Goal: Transaction & Acquisition: Download file/media

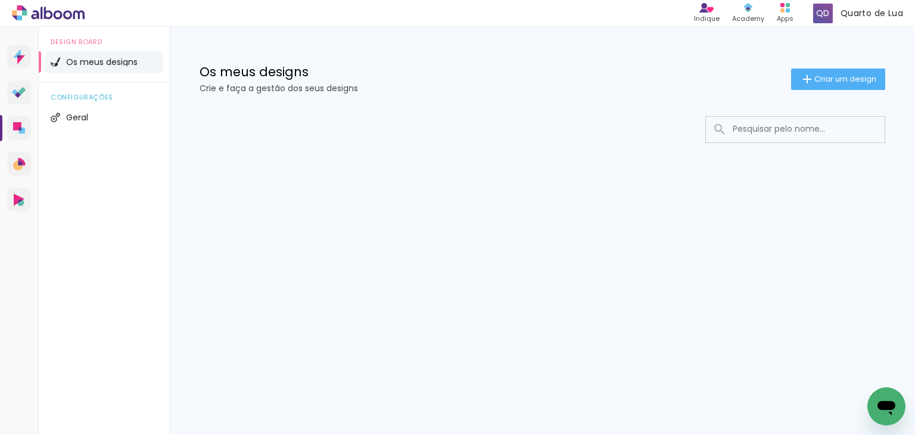
click at [752, 131] on input at bounding box center [811, 129] width 170 height 24
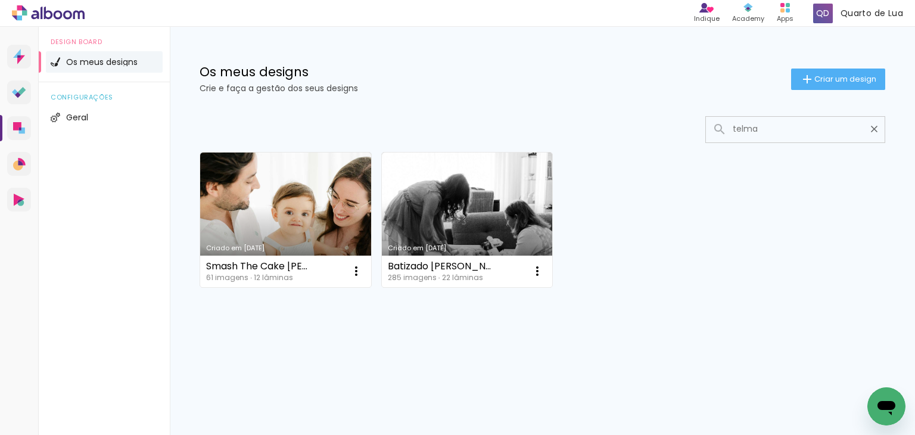
type input "telma"
type paper-input "telma"
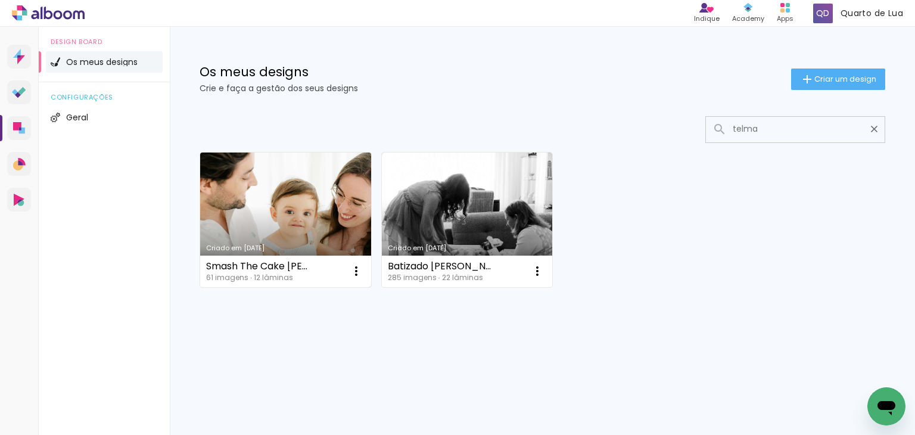
click at [295, 219] on link "Criado em [DATE]" at bounding box center [285, 219] width 171 height 135
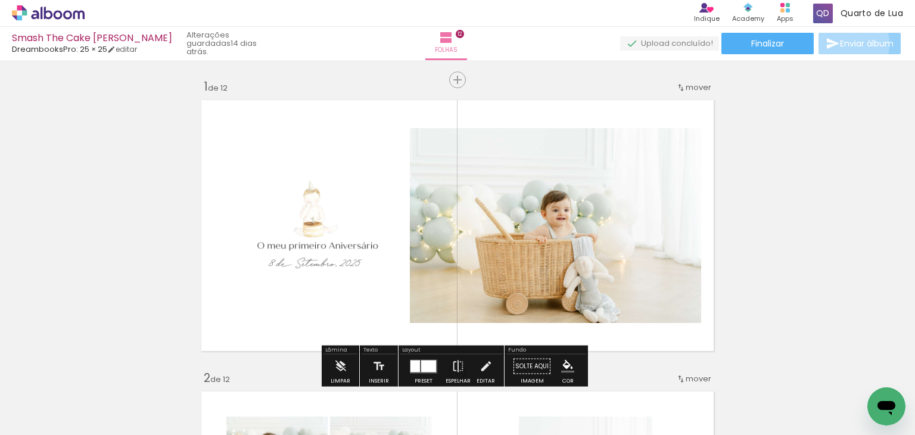
click at [842, 44] on span "Enviar álbum" at bounding box center [866, 43] width 54 height 8
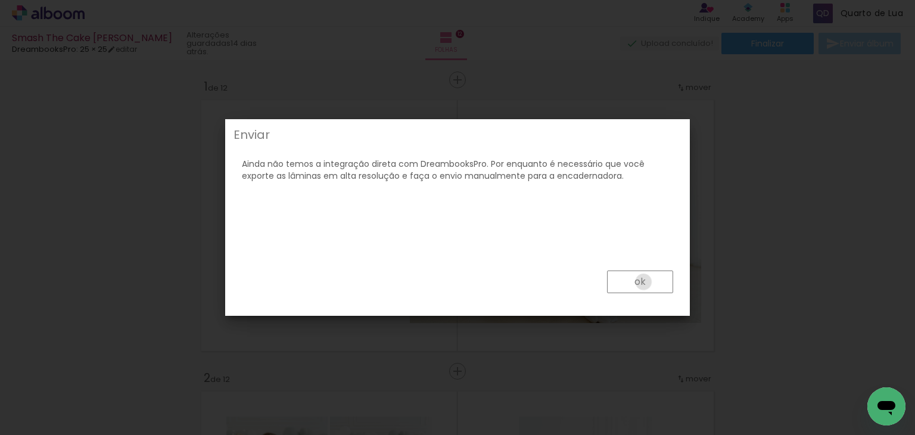
click at [0, 0] on slot "ok" at bounding box center [0, 0] width 0 height 0
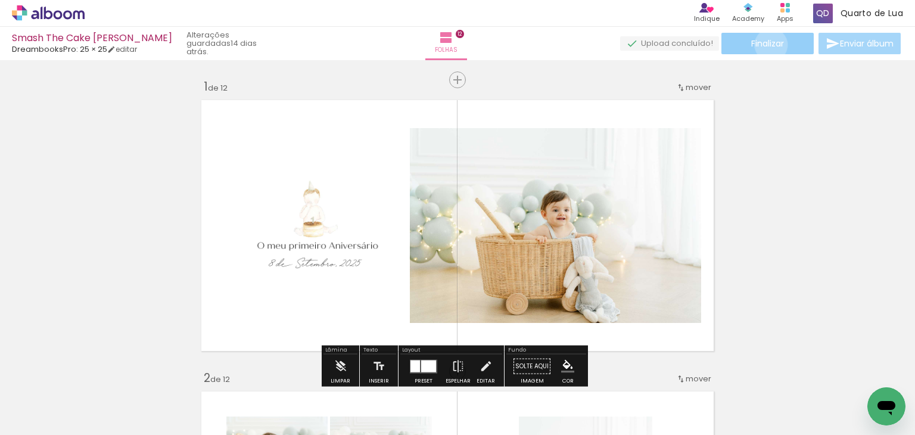
click at [766, 45] on span "Finalizar" at bounding box center [767, 43] width 33 height 8
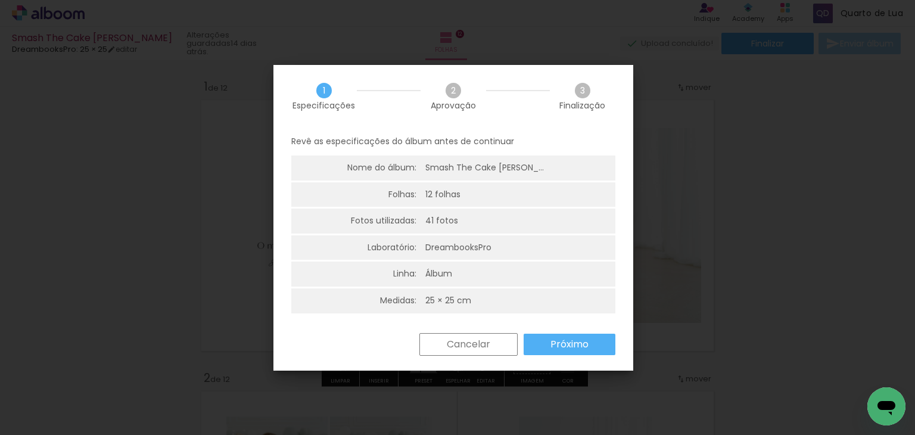
click at [541, 338] on paper-button "Próximo" at bounding box center [569, 343] width 92 height 21
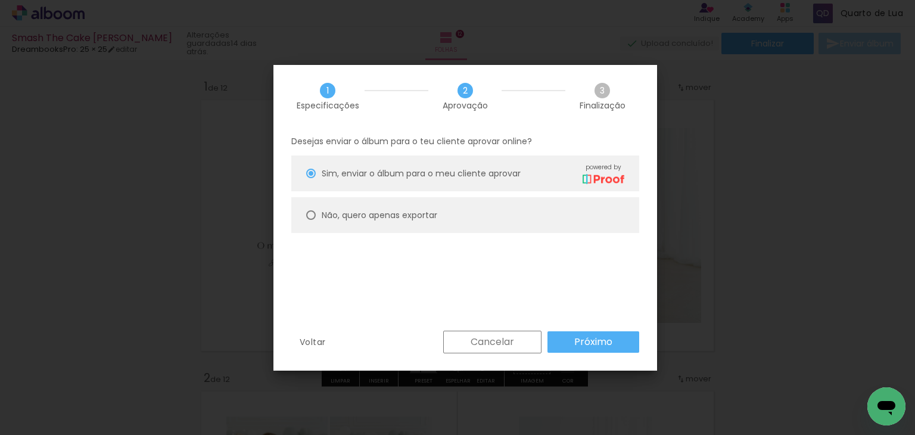
click at [438, 220] on paper-radio-button "Não, quero apenas exportar" at bounding box center [465, 215] width 348 height 36
type paper-radio-button "on"
click at [0, 0] on slot "Próximo" at bounding box center [0, 0] width 0 height 0
type input "Alta, 300 DPI"
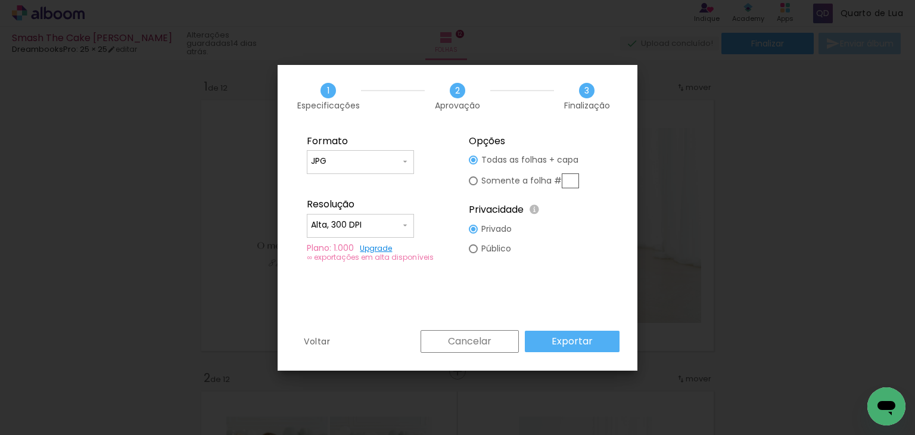
click at [0, 0] on slot "Exportar" at bounding box center [0, 0] width 0 height 0
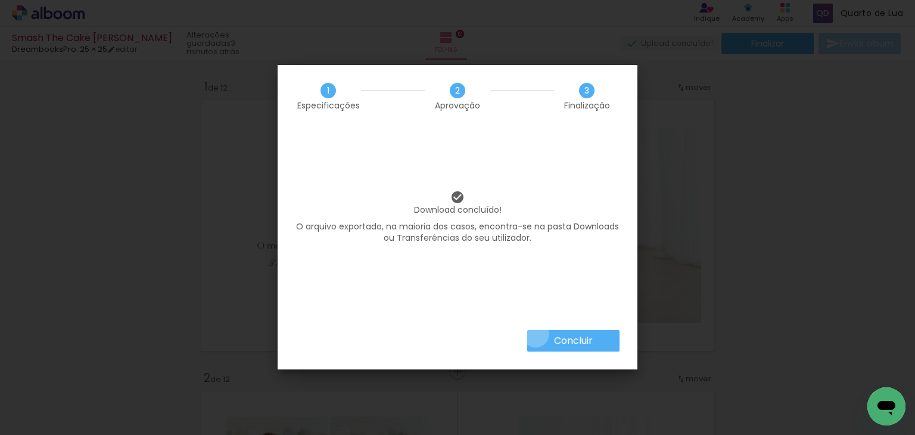
click at [535, 334] on paper-button "Concluir" at bounding box center [573, 340] width 92 height 21
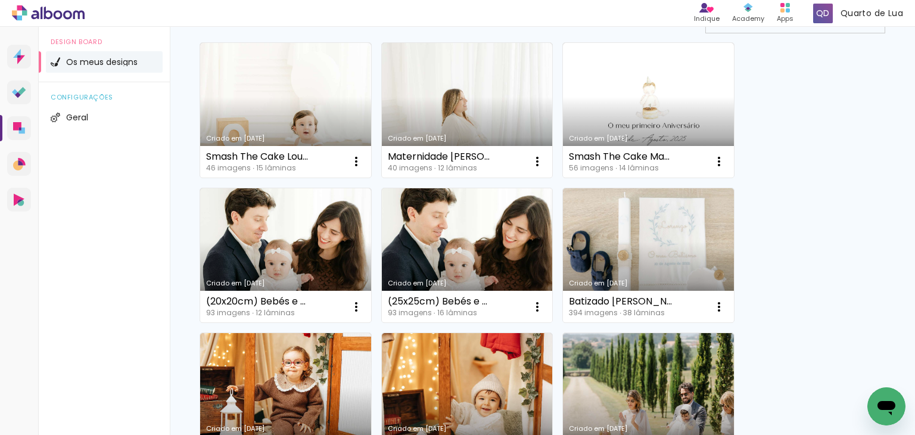
scroll to position [119, 0]
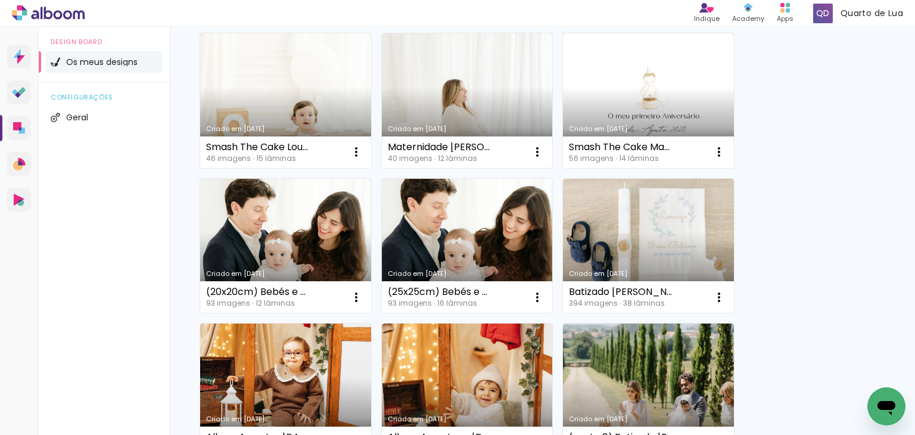
click at [462, 236] on link "Criado em [DATE]" at bounding box center [467, 246] width 171 height 135
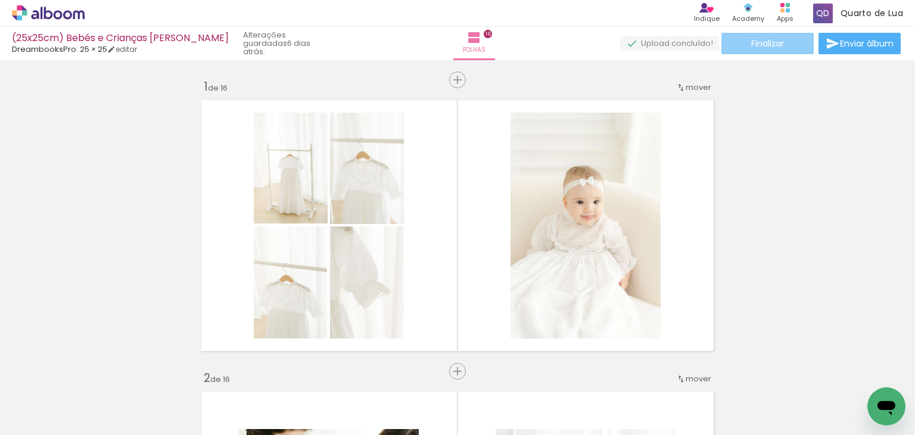
click at [785, 36] on paper-button "Finalizar" at bounding box center [767, 43] width 92 height 21
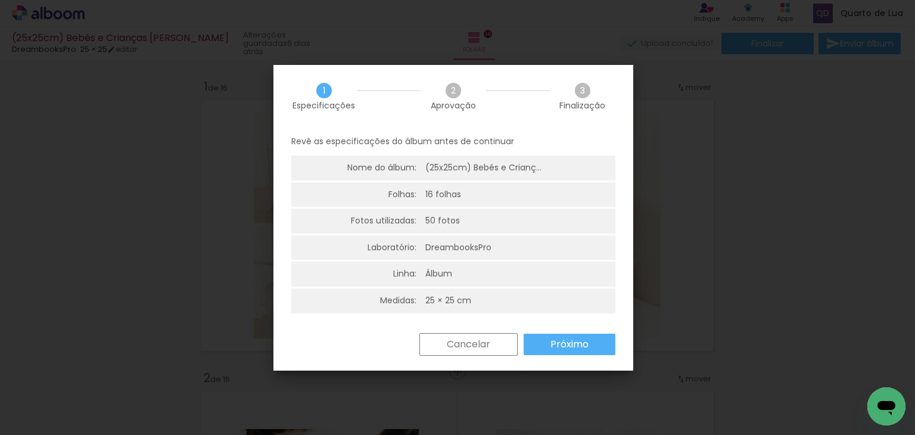
click at [565, 336] on paper-button "Próximo" at bounding box center [569, 343] width 92 height 21
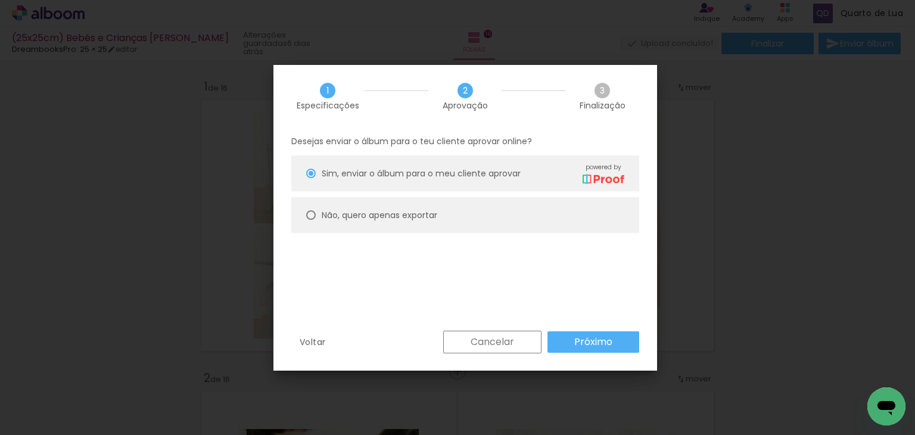
click at [498, 209] on paper-radio-button "Não, quero apenas exportar" at bounding box center [465, 215] width 348 height 36
type paper-radio-button "on"
click at [0, 0] on slot "Próximo" at bounding box center [0, 0] width 0 height 0
type input "Alta, 300 DPI"
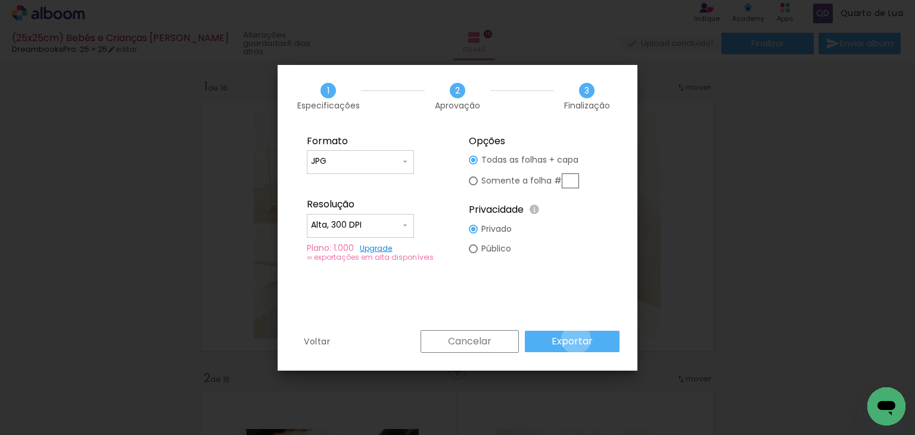
click at [0, 0] on slot "Exportar" at bounding box center [0, 0] width 0 height 0
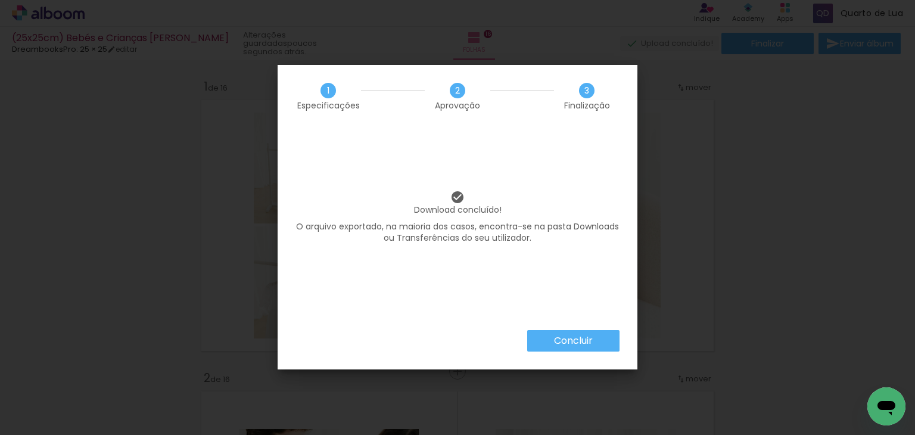
click at [0, 0] on slot "Concluir" at bounding box center [0, 0] width 0 height 0
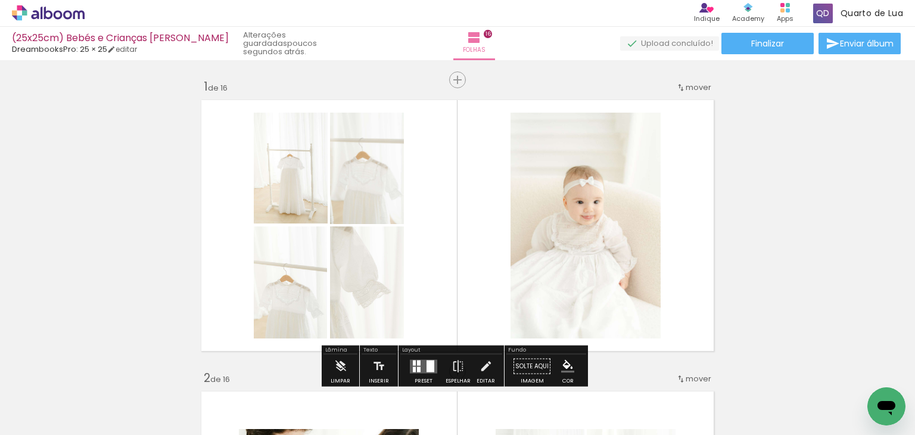
click at [68, 15] on icon at bounding box center [48, 12] width 73 height 15
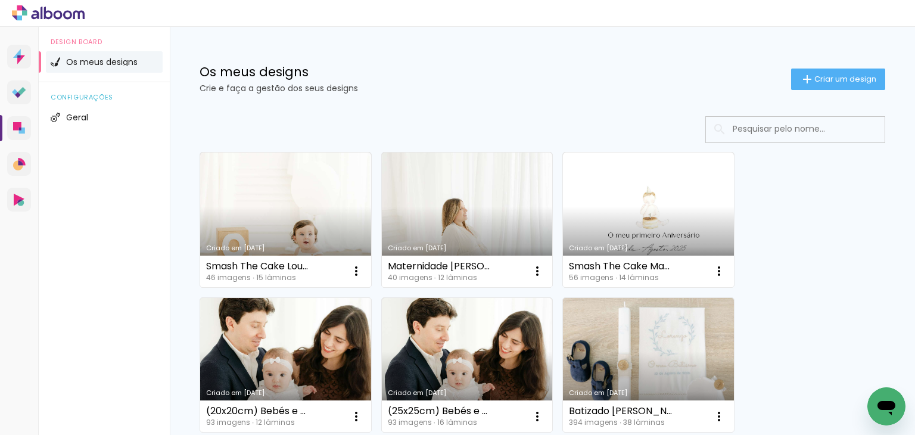
click at [286, 340] on link "Criado em [DATE]" at bounding box center [285, 365] width 171 height 135
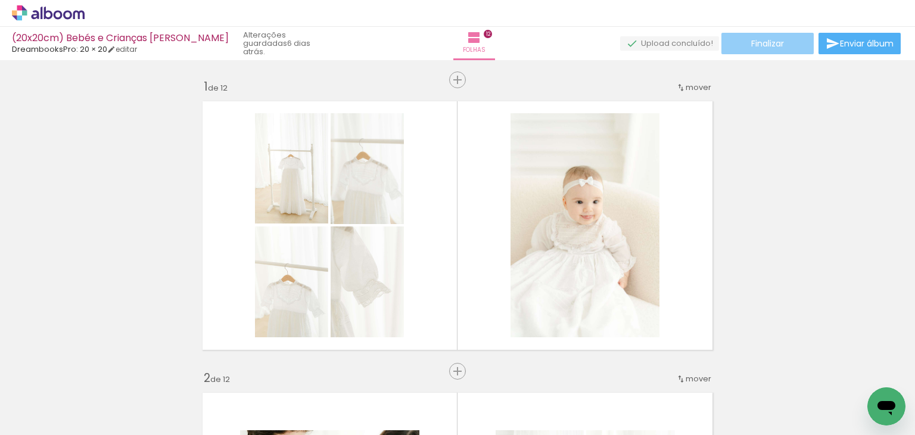
click at [766, 49] on paper-button "Finalizar" at bounding box center [767, 43] width 92 height 21
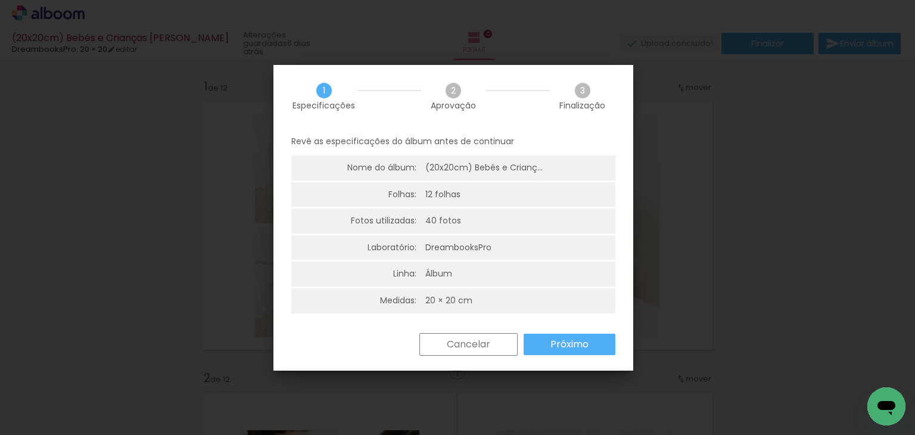
click at [0, 0] on slot "Próximo" at bounding box center [0, 0] width 0 height 0
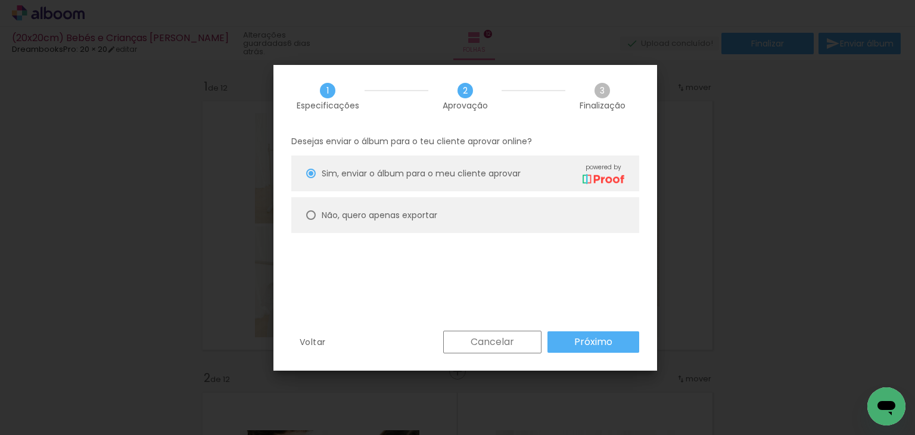
click at [0, 0] on slot "Não, quero apenas exportar" at bounding box center [0, 0] width 0 height 0
type paper-radio-button "on"
click at [595, 351] on paper-button "Próximo" at bounding box center [593, 341] width 92 height 21
type input "Alta, 300 DPI"
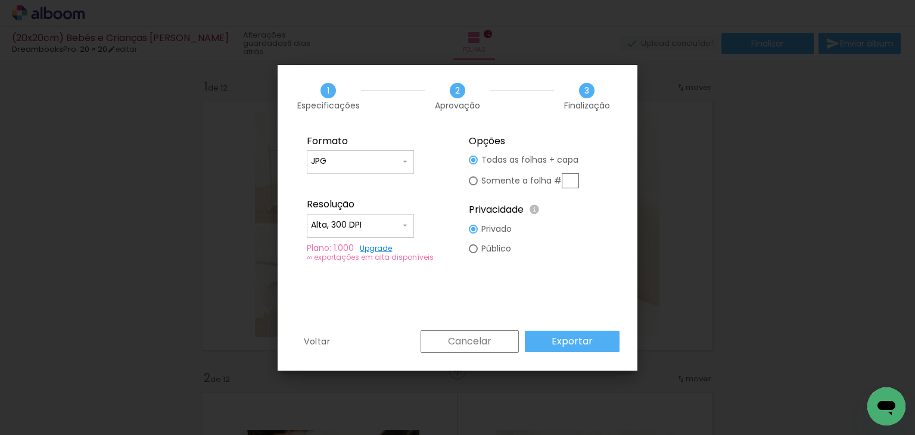
click at [0, 0] on slot "Exportar" at bounding box center [0, 0] width 0 height 0
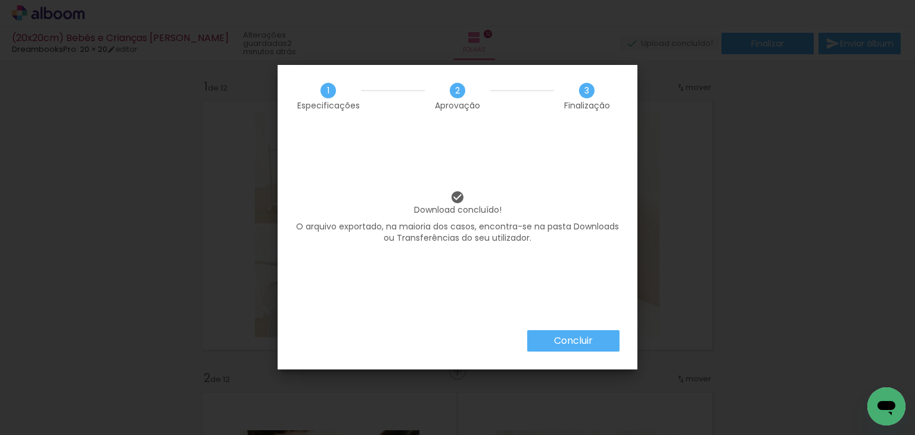
click at [550, 336] on paper-button "Concluir" at bounding box center [573, 340] width 92 height 21
